Goal: Task Accomplishment & Management: Manage account settings

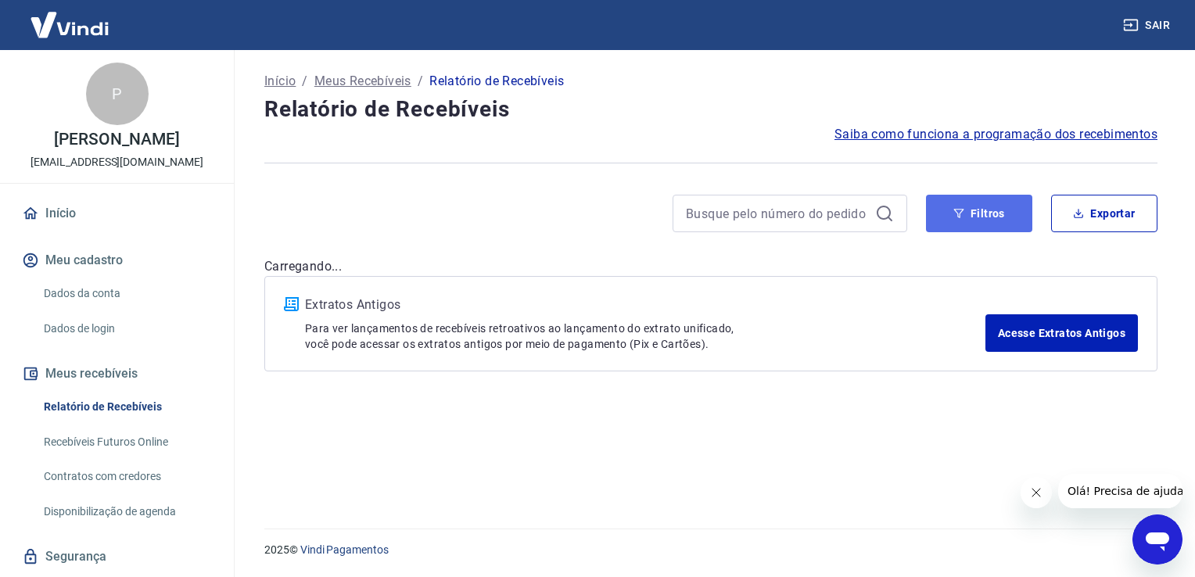
click at [995, 221] on button "Filtros" at bounding box center [979, 214] width 106 height 38
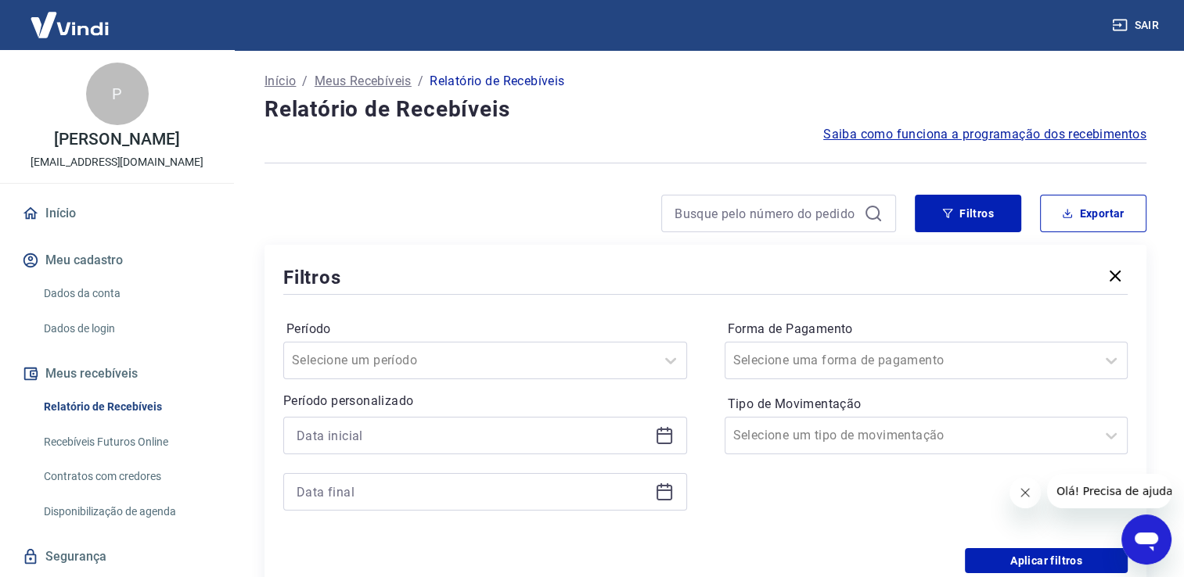
click at [659, 435] on icon at bounding box center [664, 434] width 16 height 2
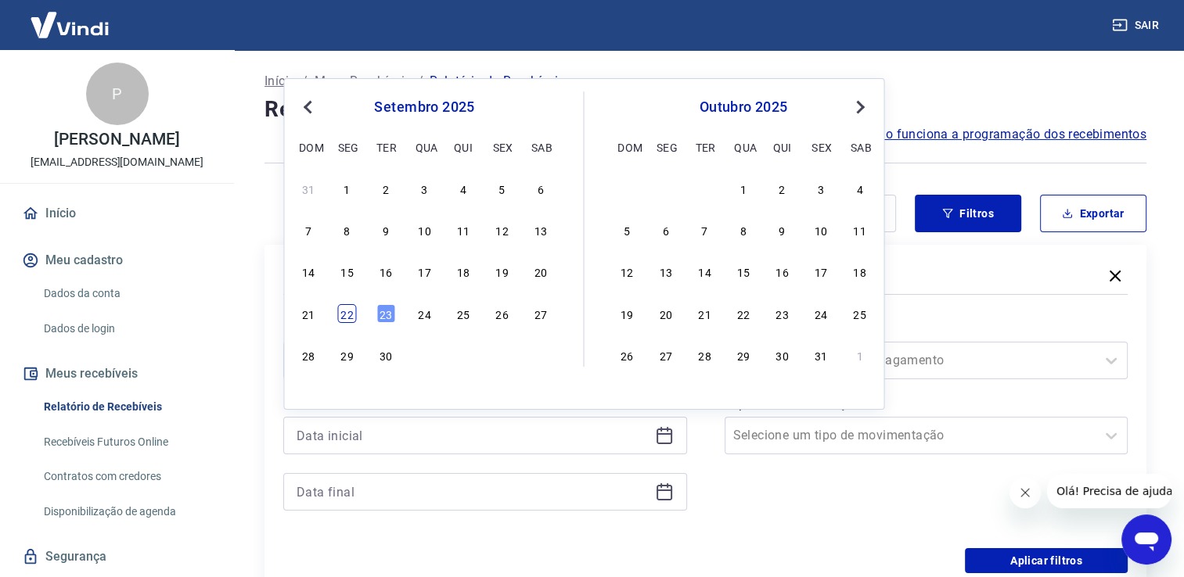
click at [355, 318] on div "22" at bounding box center [347, 313] width 19 height 19
type input "[DATE]"
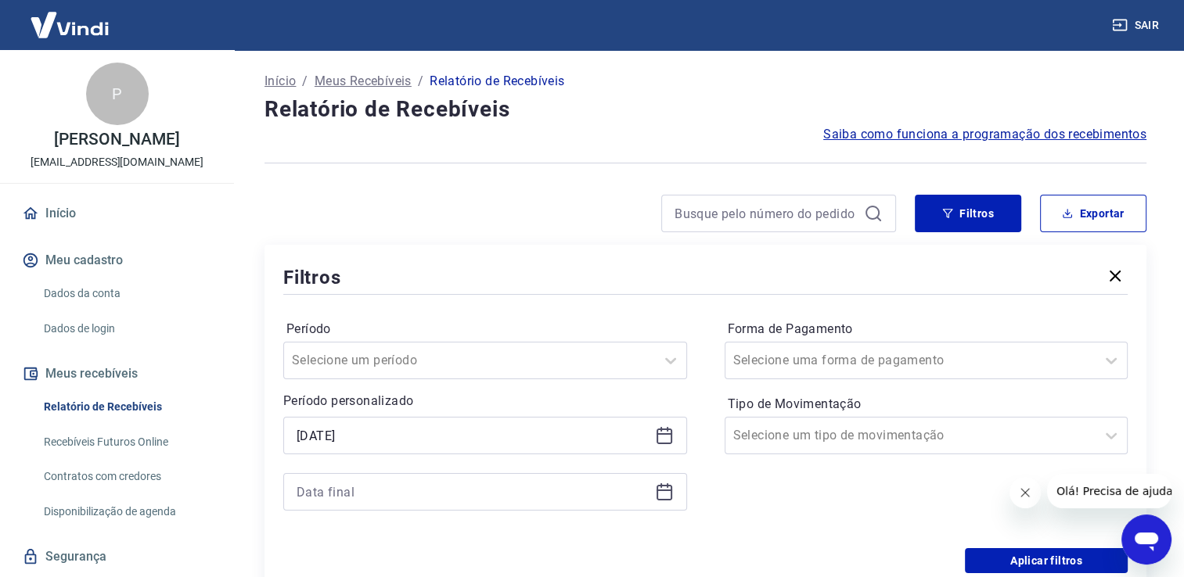
click at [667, 487] on icon at bounding box center [664, 492] width 19 height 19
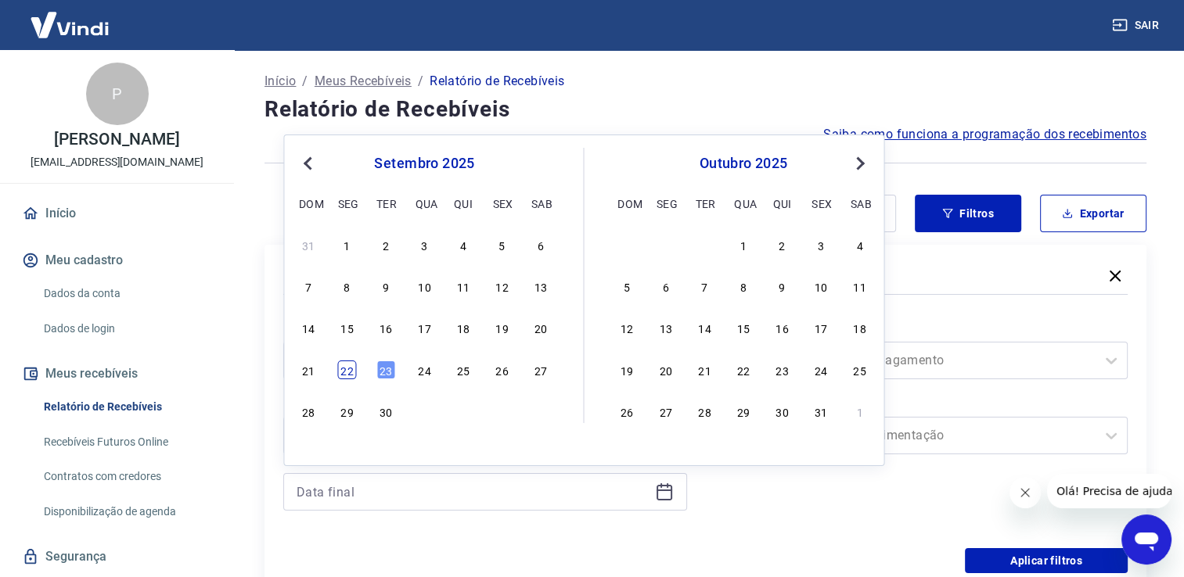
click at [341, 368] on div "22" at bounding box center [347, 370] width 19 height 19
type input "[DATE]"
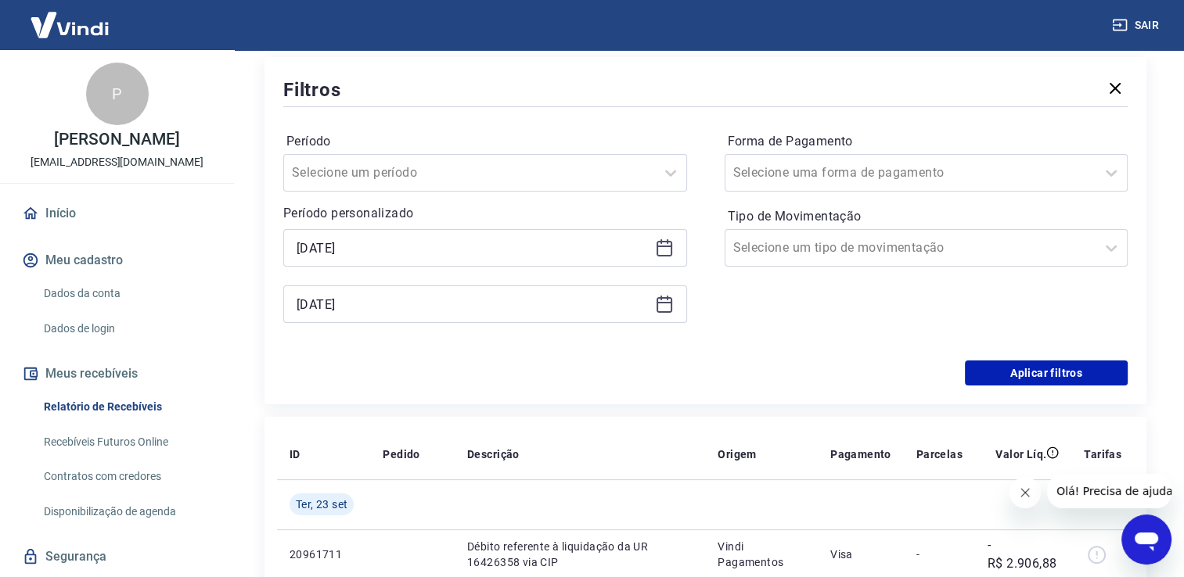
scroll to position [313, 0]
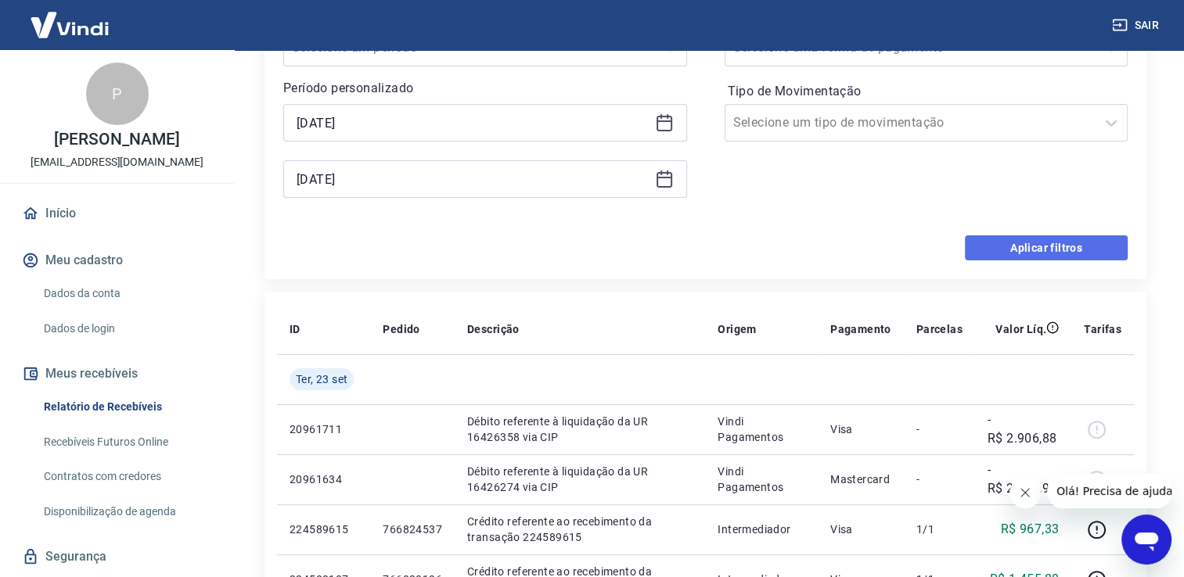
click at [1085, 245] on button "Aplicar filtros" at bounding box center [1046, 247] width 163 height 25
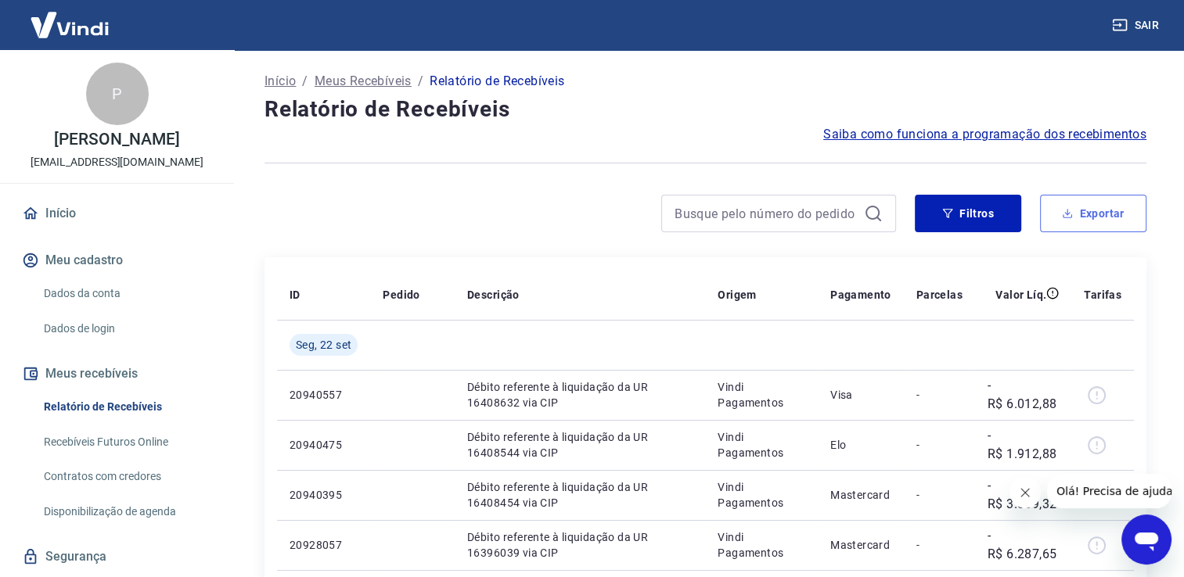
click at [1098, 227] on button "Exportar" at bounding box center [1093, 214] width 106 height 38
type input "[DATE]"
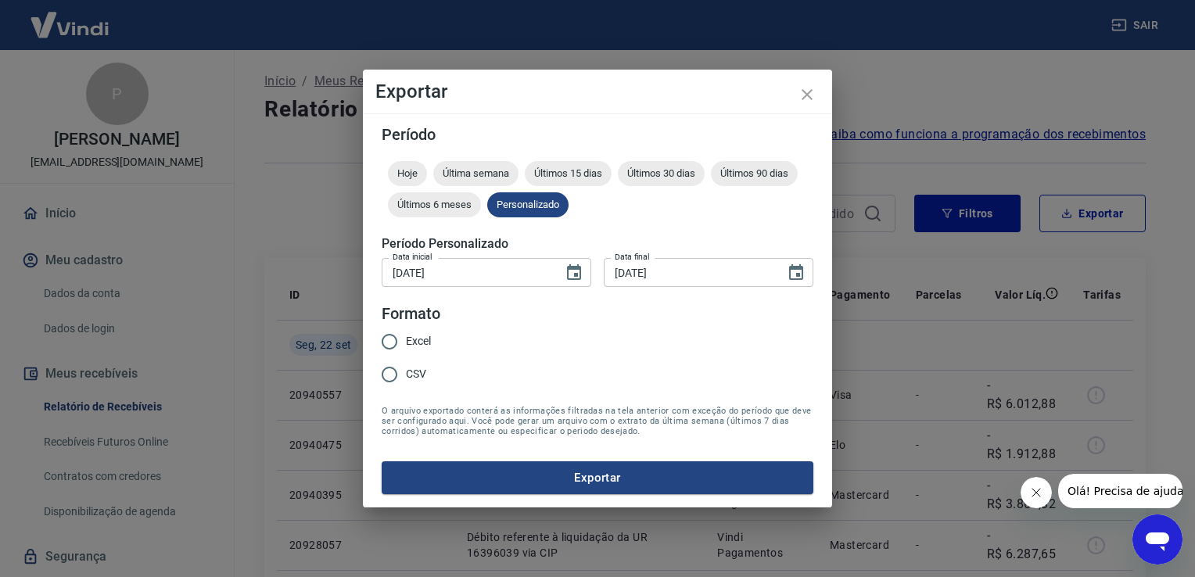
click at [407, 339] on span "Excel" at bounding box center [418, 341] width 25 height 16
click at [406, 339] on input "Excel" at bounding box center [389, 341] width 33 height 33
radio input "true"
click at [501, 478] on button "Exportar" at bounding box center [598, 478] width 432 height 33
